Goal: Find specific page/section: Find specific page/section

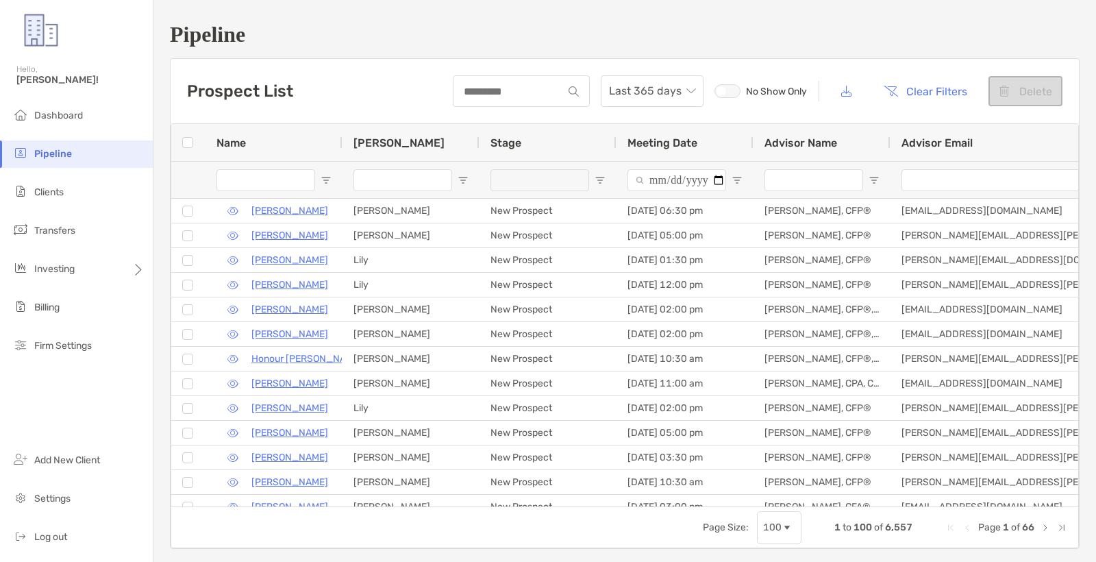
click at [524, 80] on div at bounding box center [521, 91] width 137 height 32
click at [519, 87] on input at bounding box center [508, 92] width 108 height 12
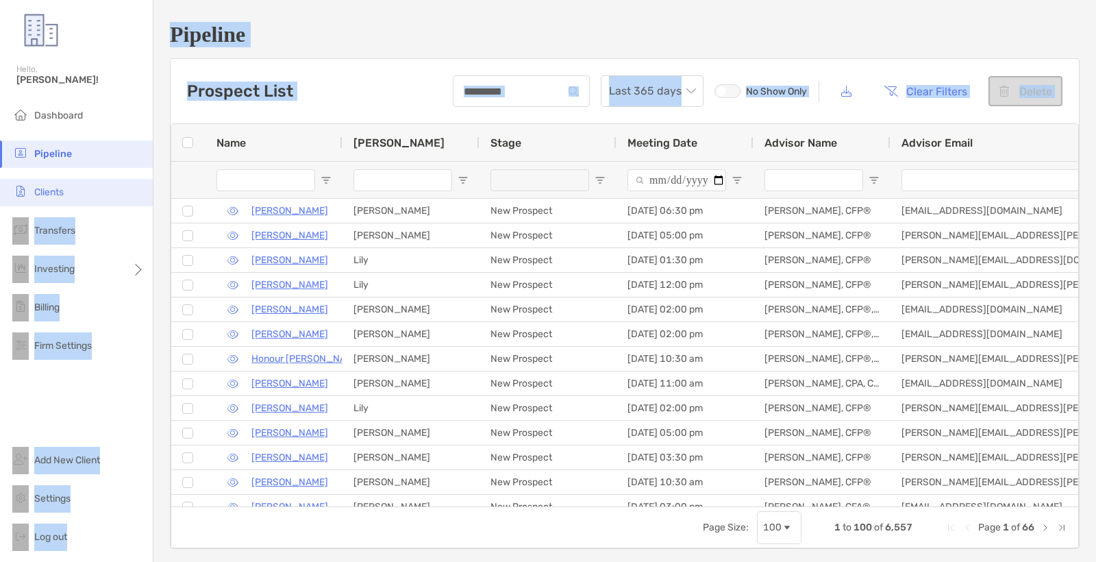
drag, startPoint x: 162, startPoint y: 182, endPoint x: 116, endPoint y: 188, distance: 45.6
click at [136, 188] on div "Pipeline Hello, [PERSON_NAME]! Dashboard Pipeline Clients Transfers Investing B…" at bounding box center [548, 281] width 1096 height 562
click at [109, 189] on li "Clients" at bounding box center [76, 192] width 153 height 27
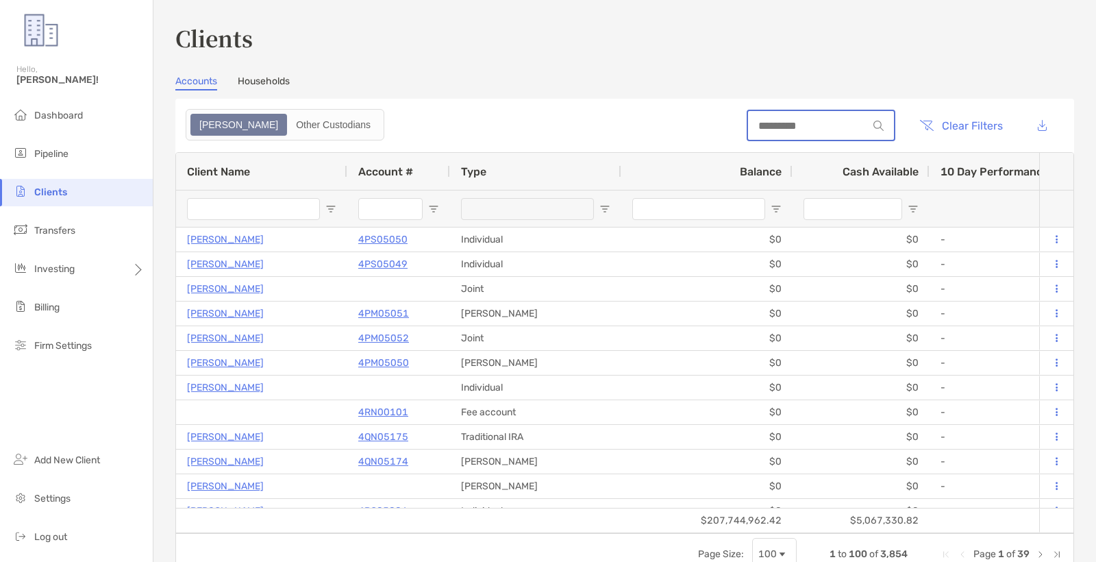
click at [750, 127] on input at bounding box center [808, 126] width 120 height 12
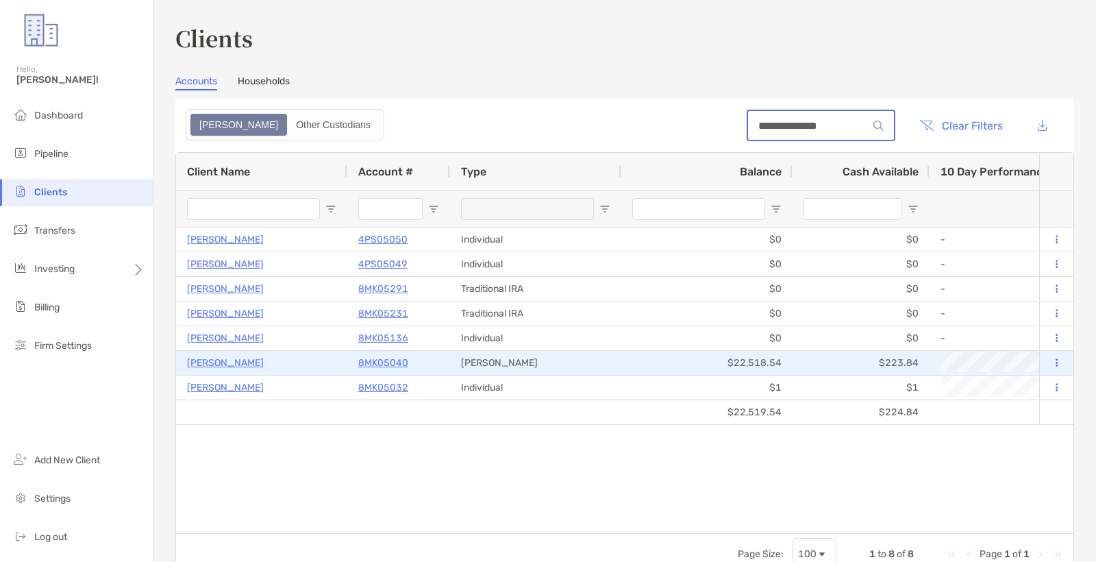
type input "**********"
click at [373, 361] on p "8MK05040" at bounding box center [383, 362] width 50 height 17
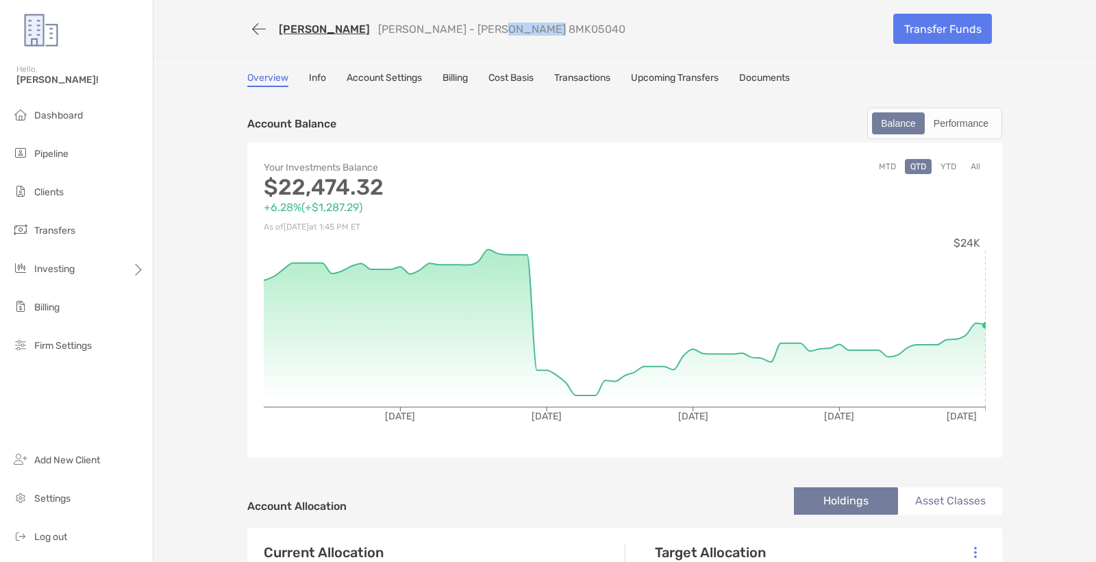
drag, startPoint x: 531, startPoint y: 28, endPoint x: 478, endPoint y: 32, distance: 53.6
click at [478, 32] on p "[PERSON_NAME] - [PERSON_NAME] 8MK05040" at bounding box center [501, 29] width 247 height 13
copy p "8MK05040"
click at [90, 144] on li "Pipeline" at bounding box center [76, 153] width 153 height 27
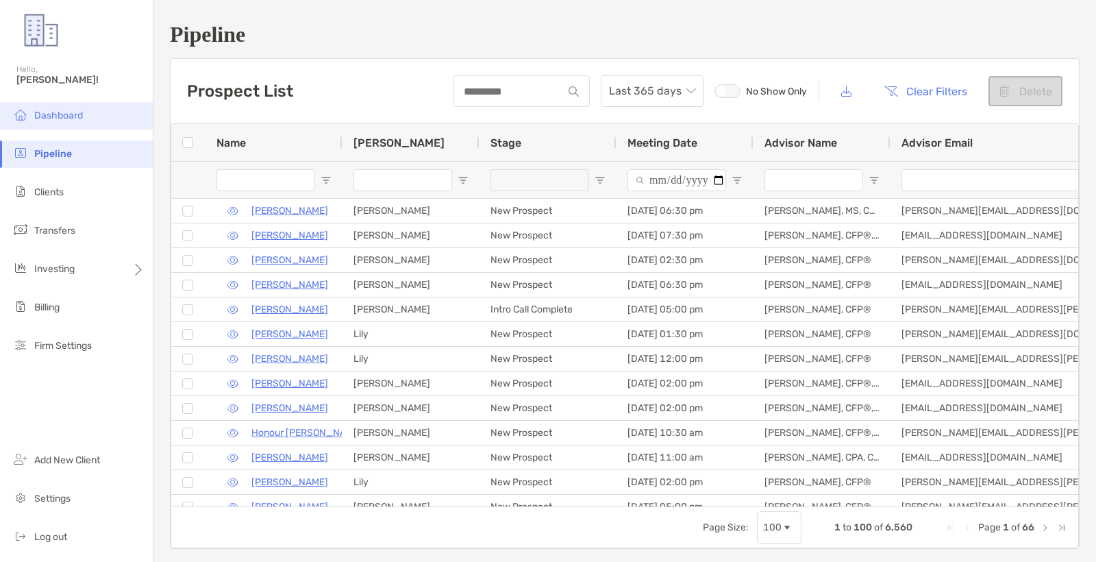
click at [84, 117] on li "Dashboard" at bounding box center [76, 115] width 153 height 27
